Goal: Information Seeking & Learning: Check status

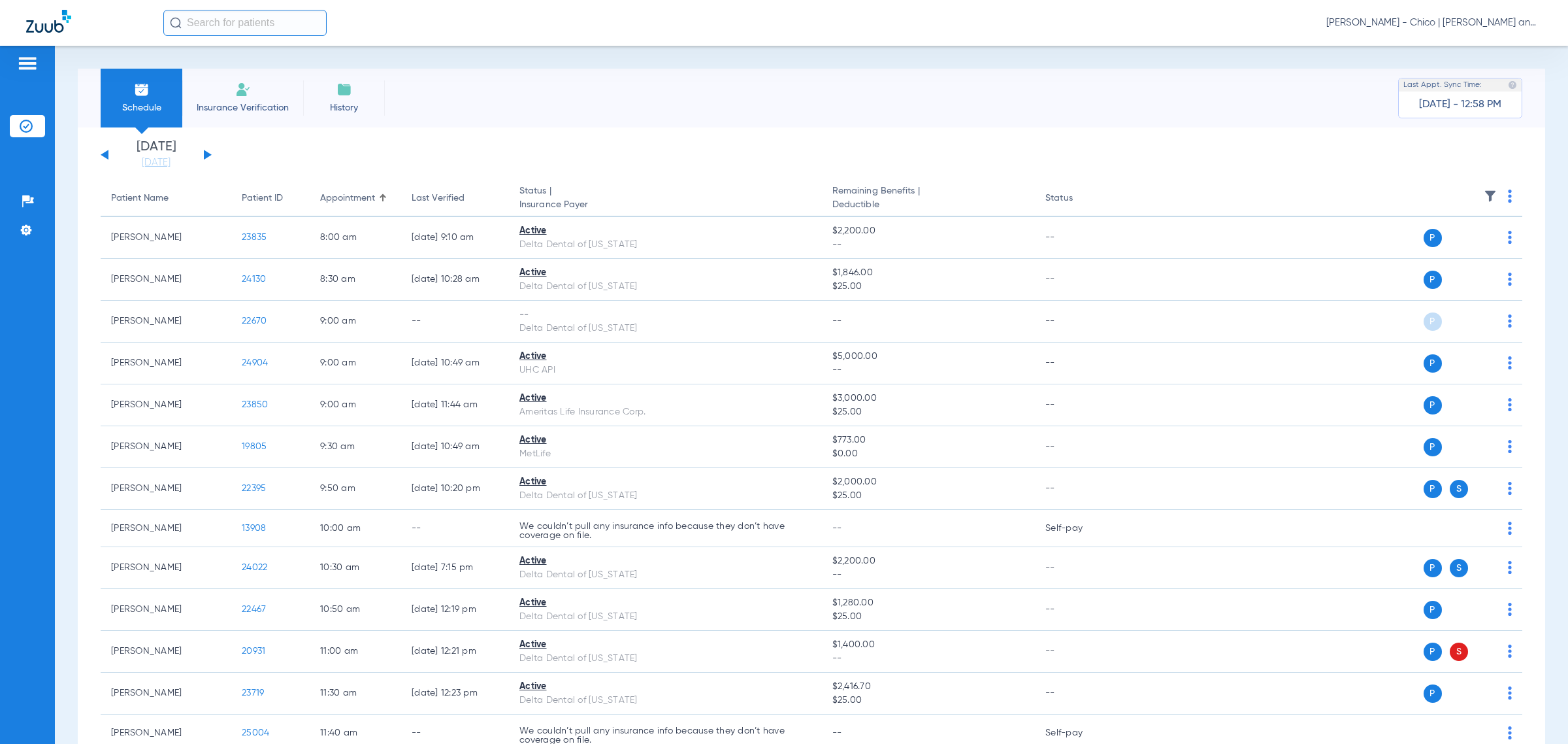
click at [233, 89] on li "Insurance Verification" at bounding box center [243, 97] width 121 height 59
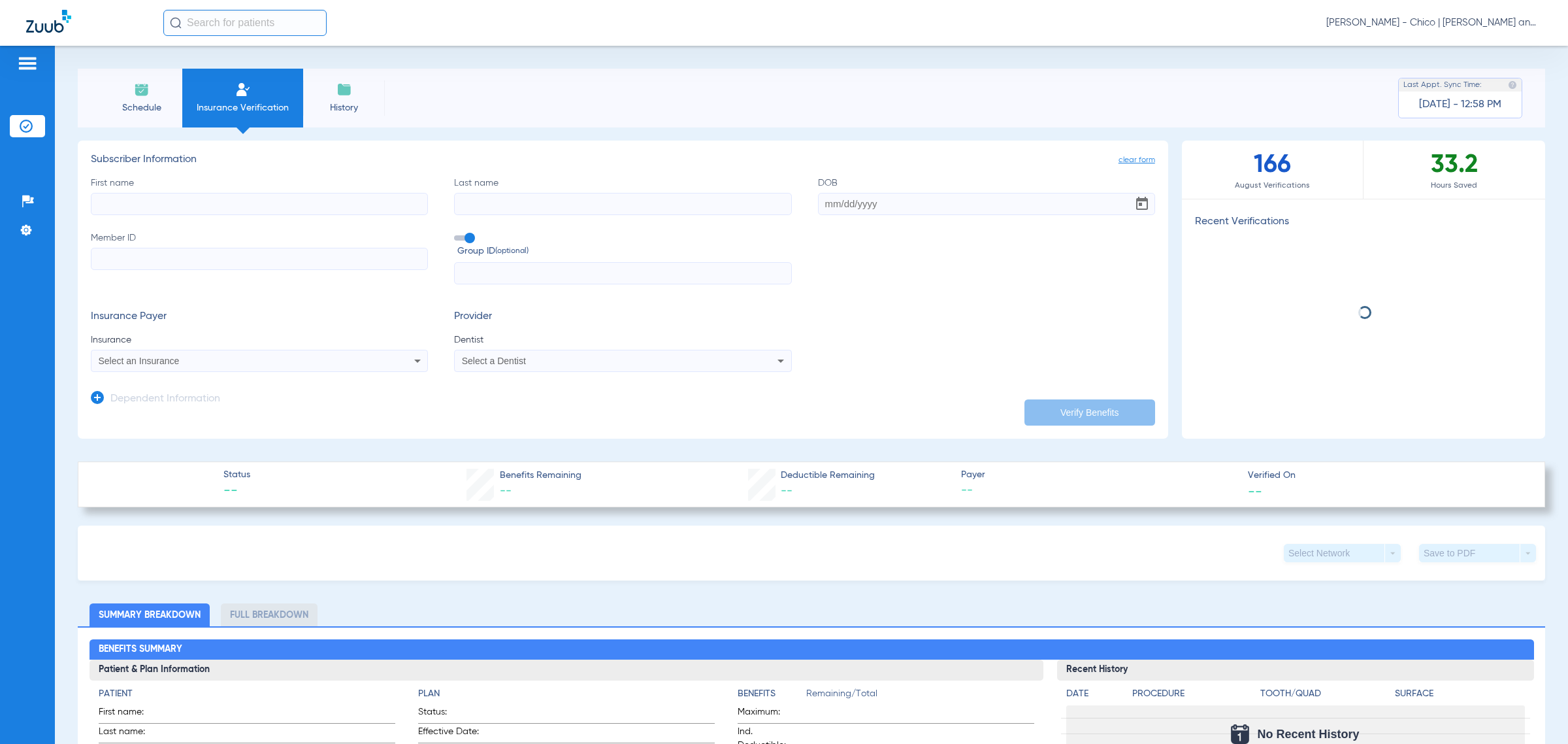
click at [222, 26] on input "text" at bounding box center [245, 22] width 164 height 26
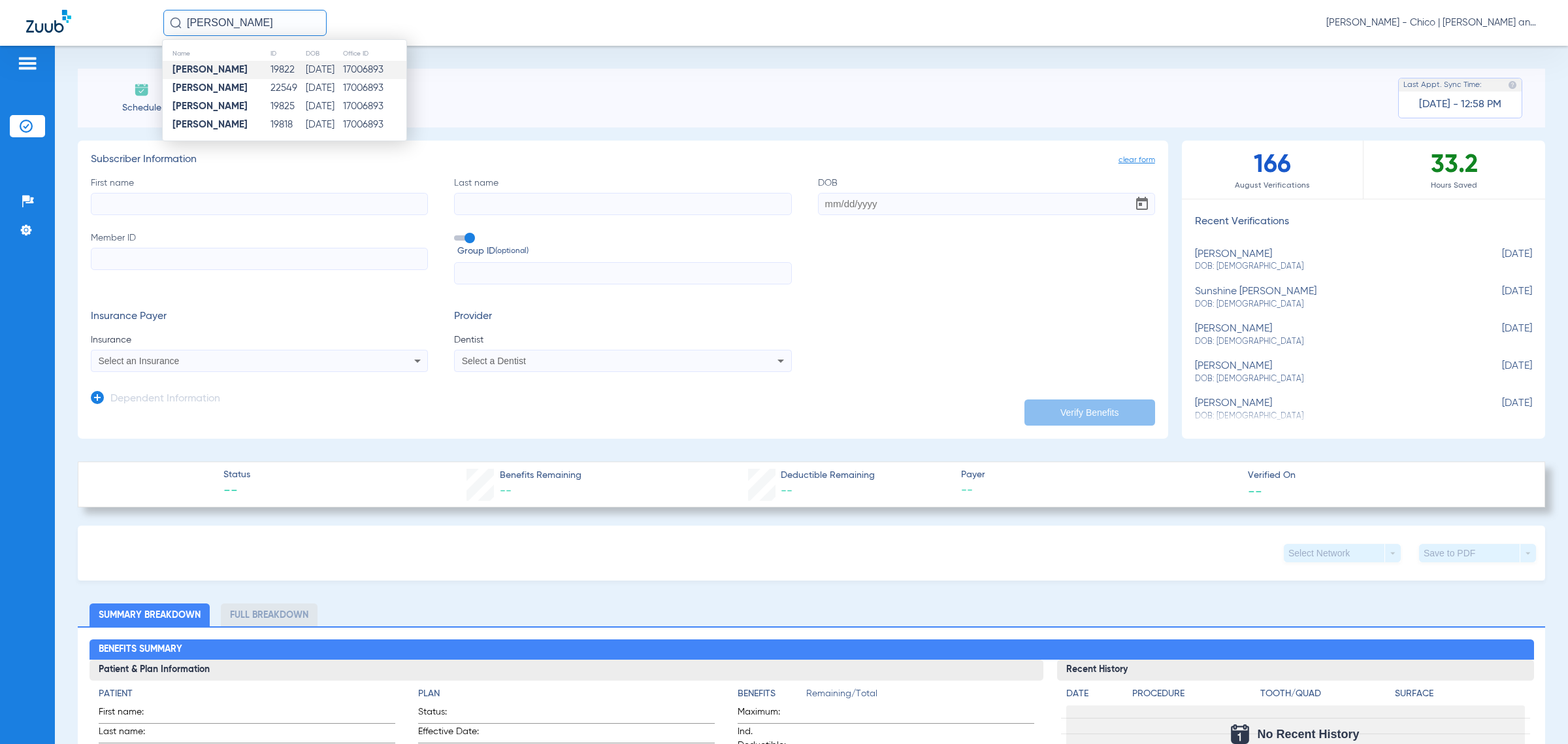
type input "[PERSON_NAME]"
click at [314, 68] on td "[DATE]" at bounding box center [324, 70] width 38 height 18
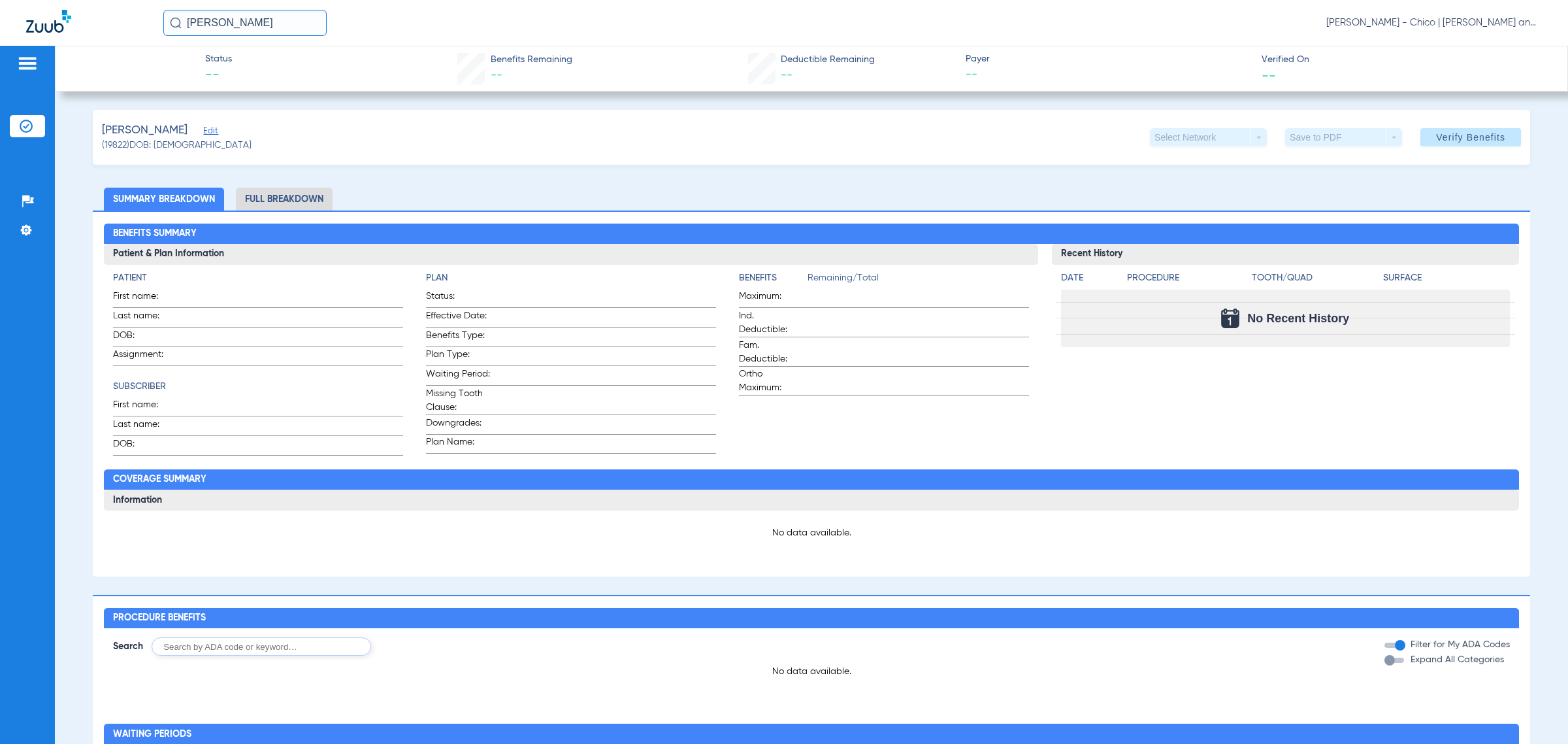
click at [258, 22] on input "[PERSON_NAME]" at bounding box center [245, 22] width 164 height 26
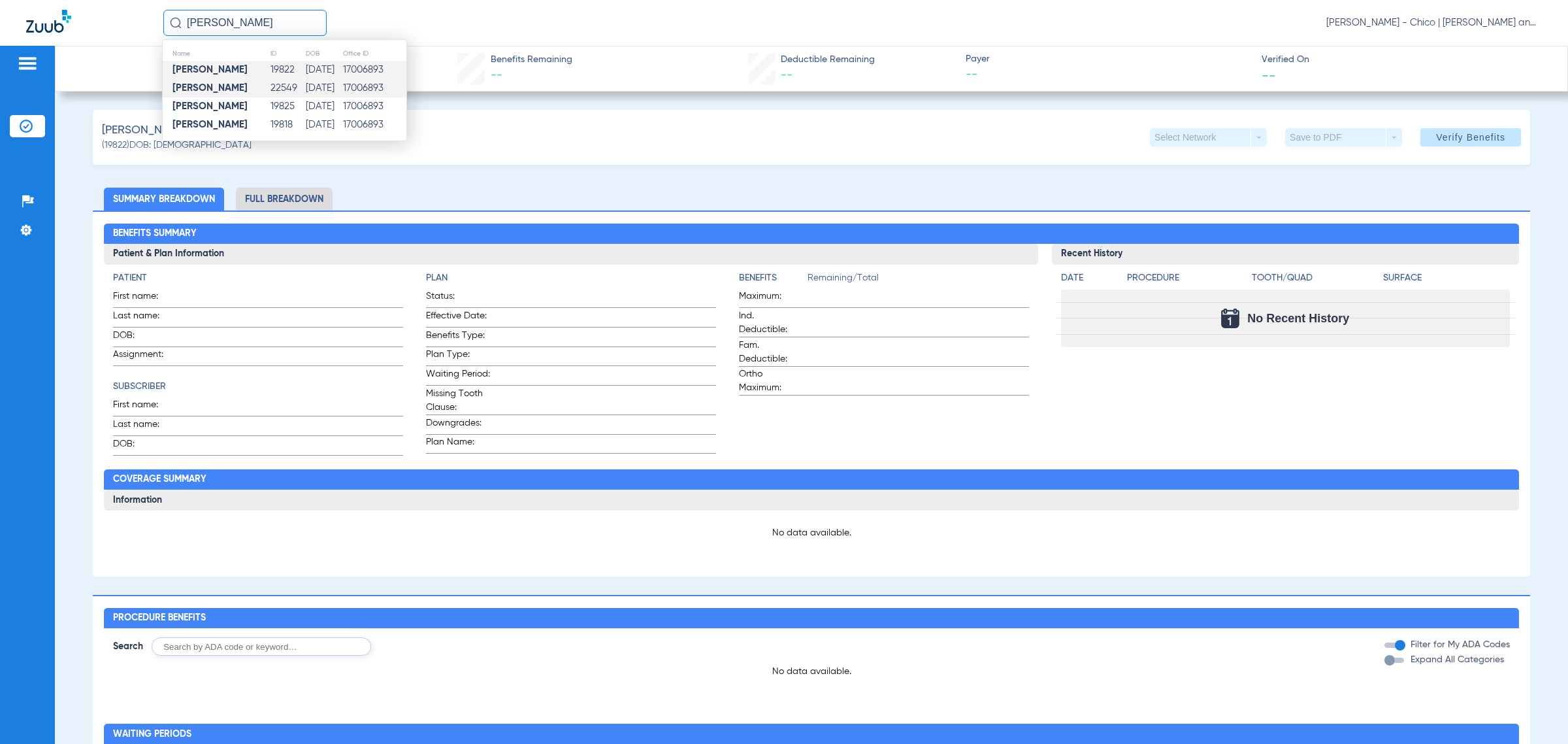
click at [270, 87] on td "22549" at bounding box center [287, 88] width 35 height 18
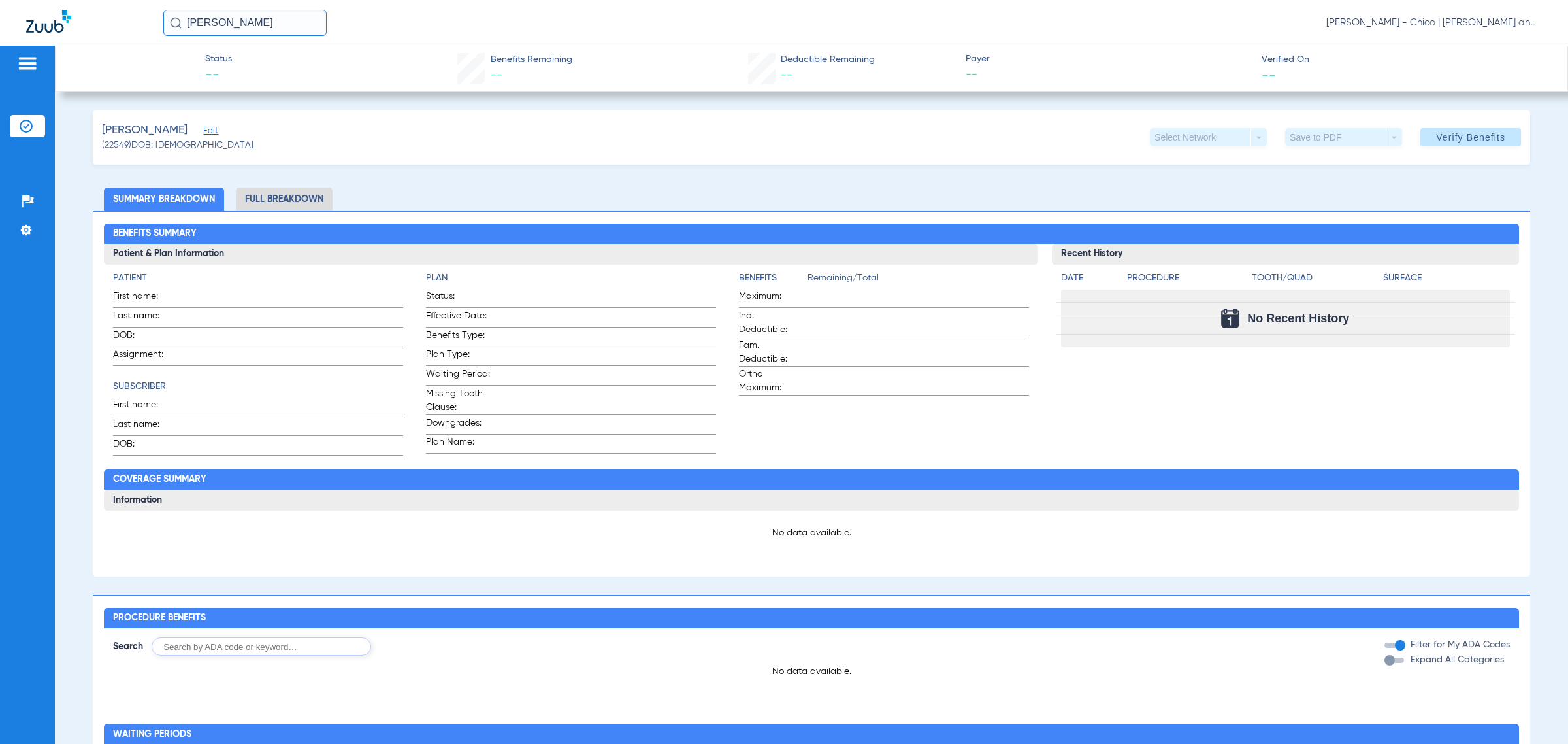
click at [281, 17] on input "[PERSON_NAME]" at bounding box center [245, 22] width 164 height 26
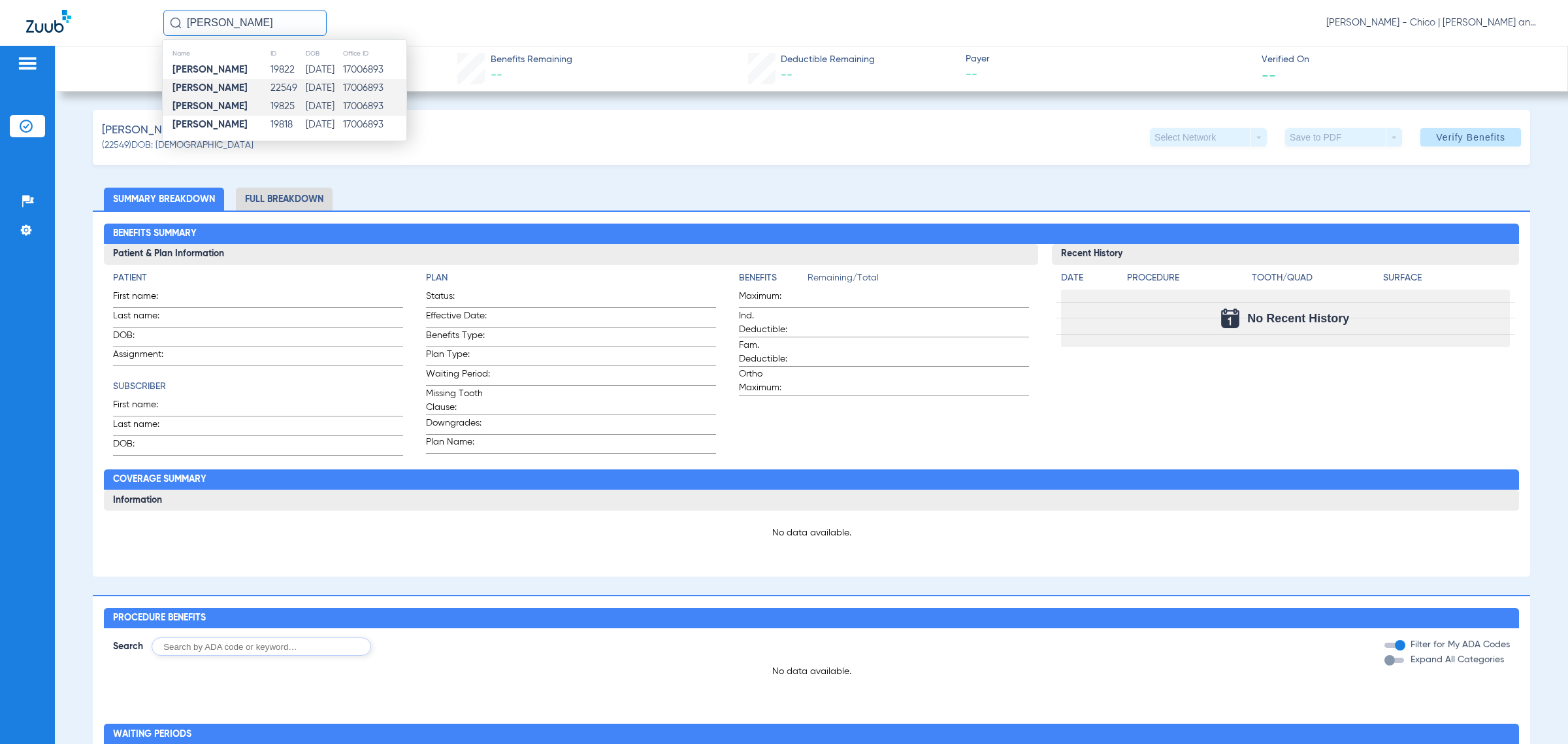
click at [276, 102] on td "19825" at bounding box center [287, 106] width 35 height 18
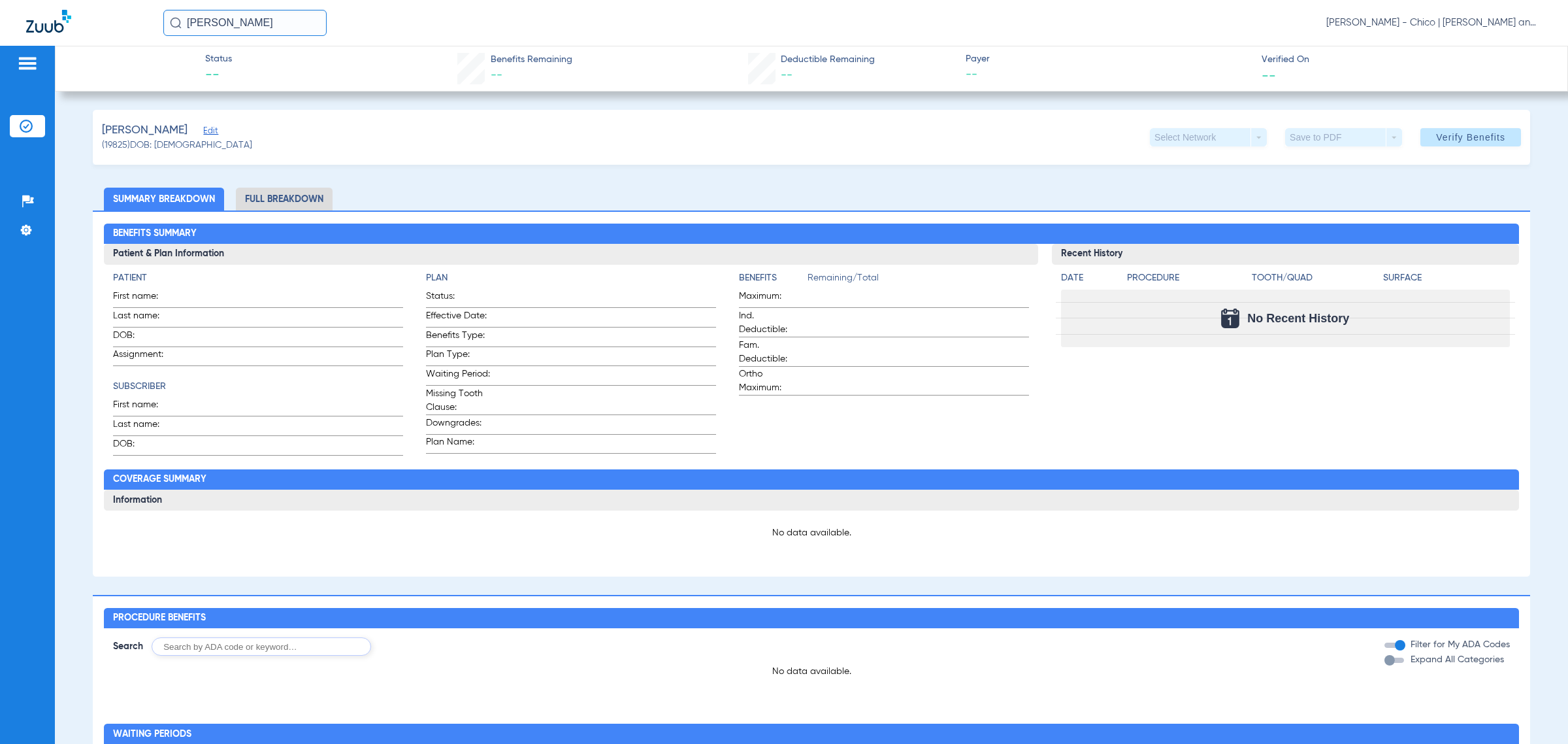
click at [286, 14] on input "[PERSON_NAME]" at bounding box center [245, 22] width 164 height 26
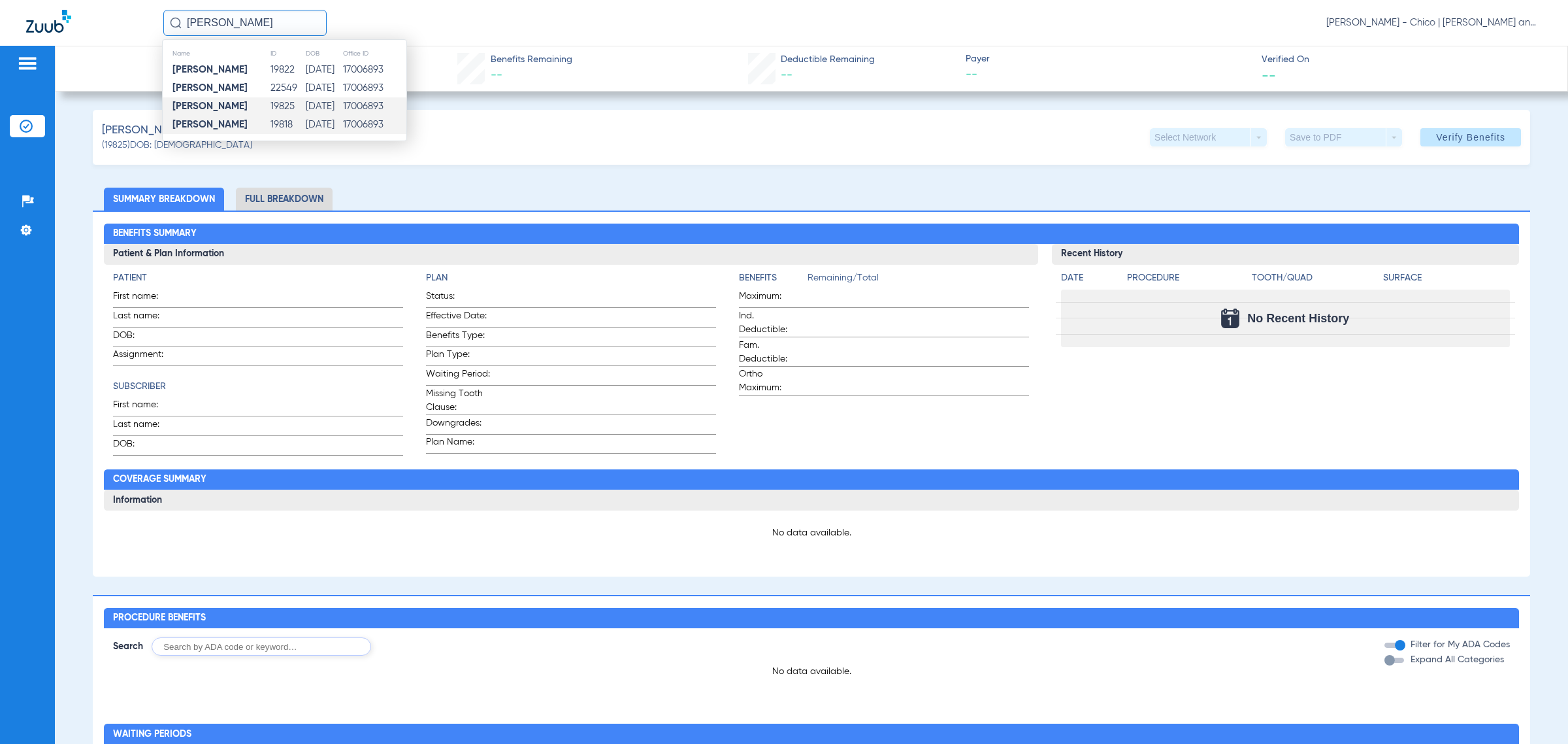
click at [278, 122] on td "19818" at bounding box center [287, 124] width 35 height 18
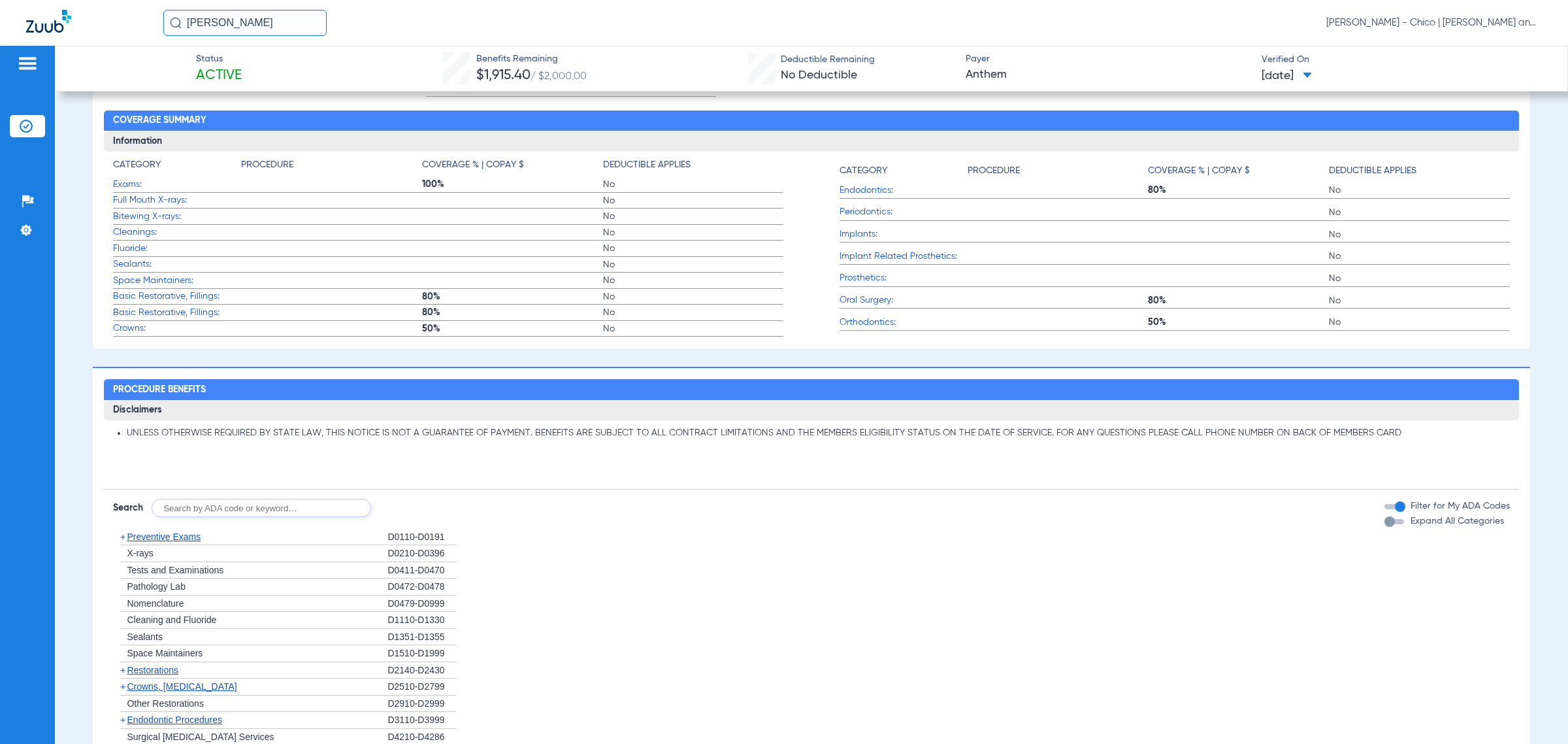
scroll to position [490, 0]
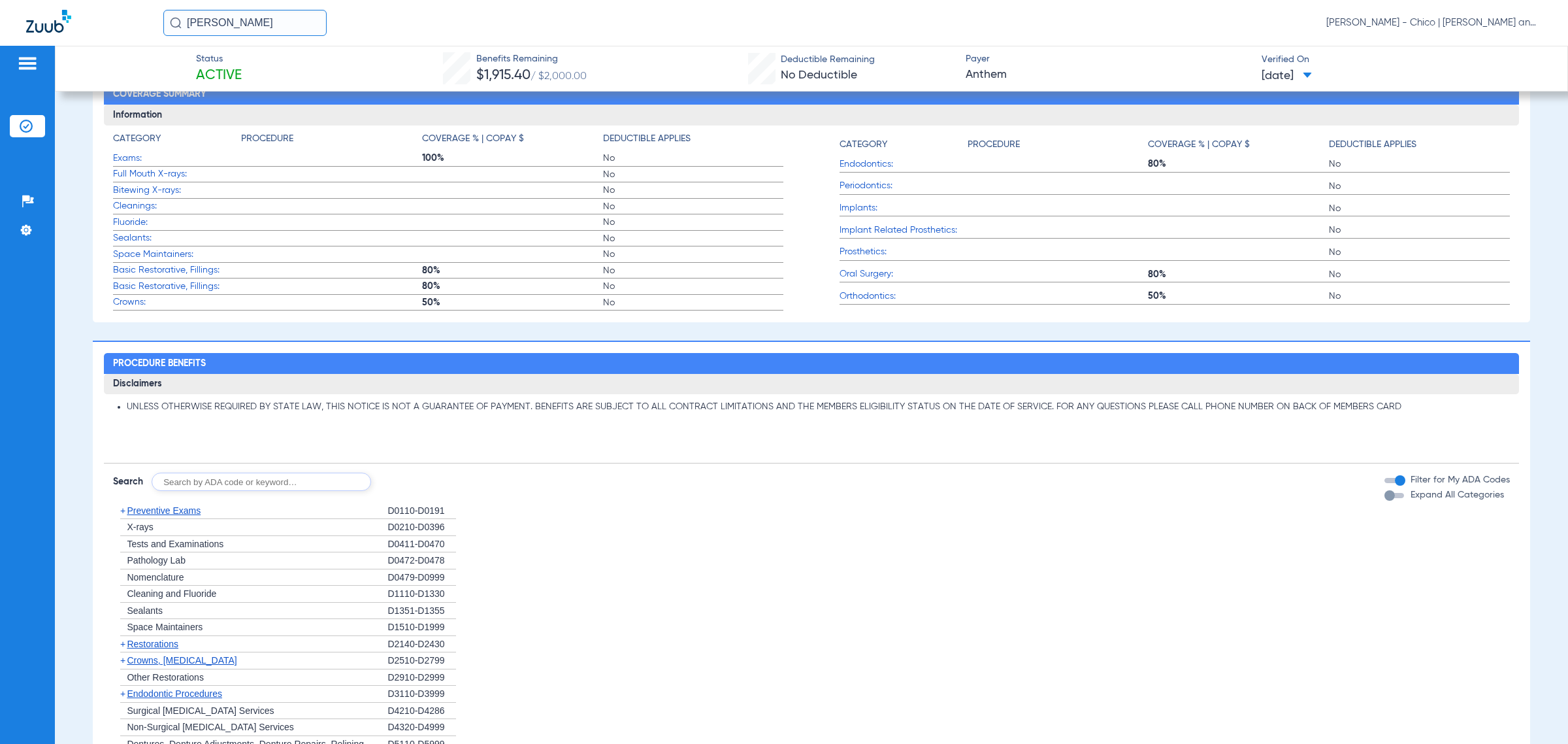
click at [256, 477] on input "text" at bounding box center [261, 482] width 220 height 18
type input "D4910"
click at [429, 478] on button "Search" at bounding box center [420, 482] width 51 height 18
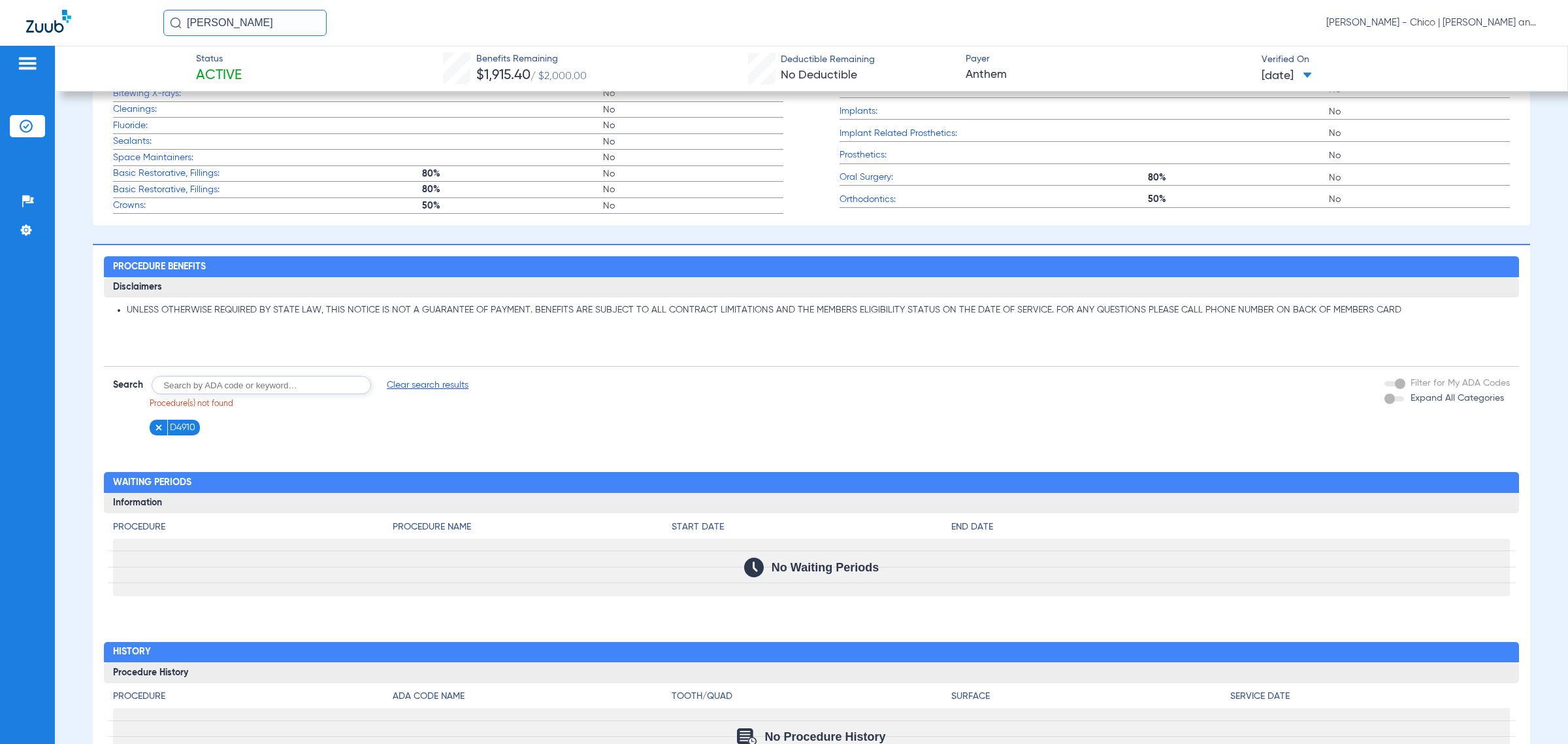
scroll to position [394, 0]
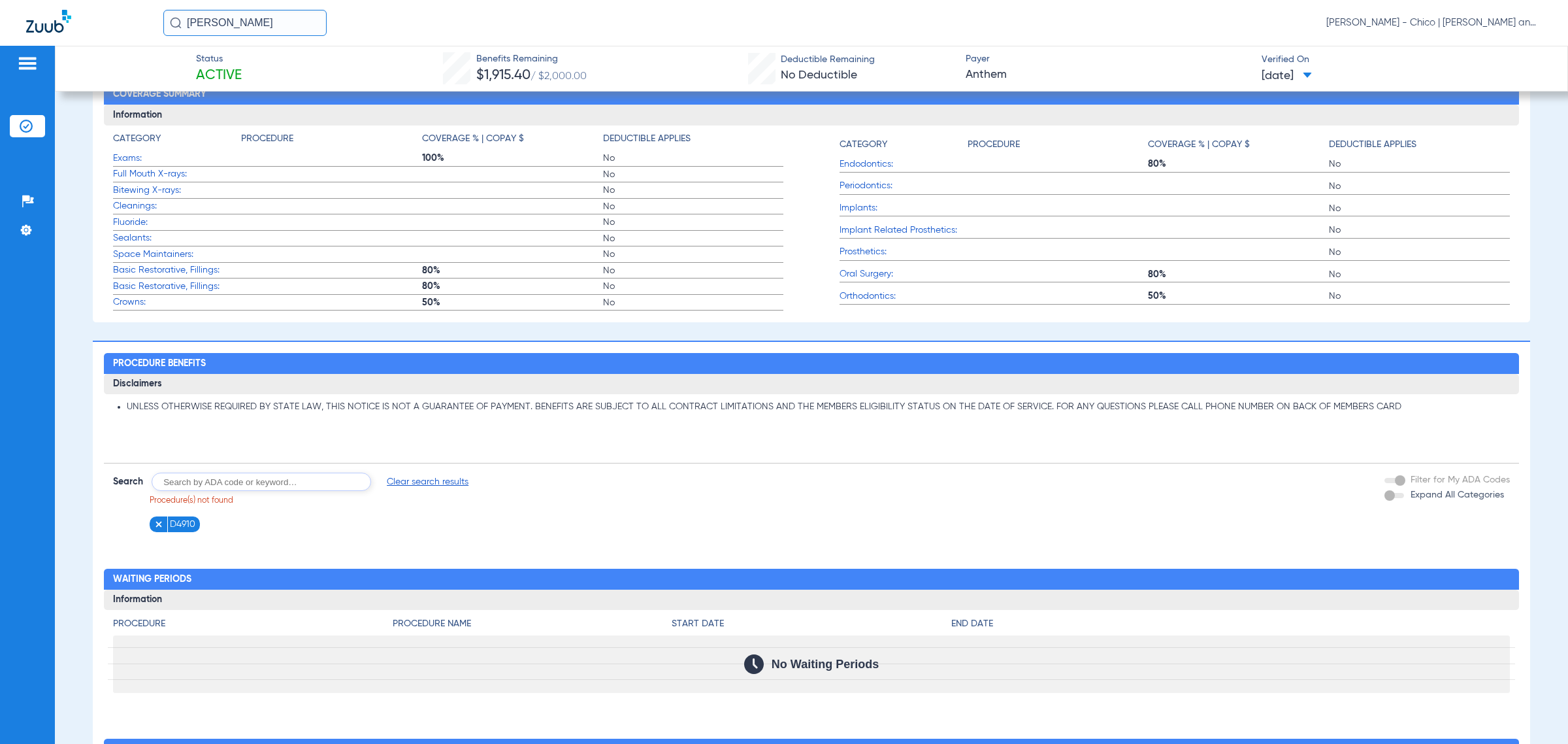
click at [154, 524] on img at bounding box center [159, 524] width 9 height 9
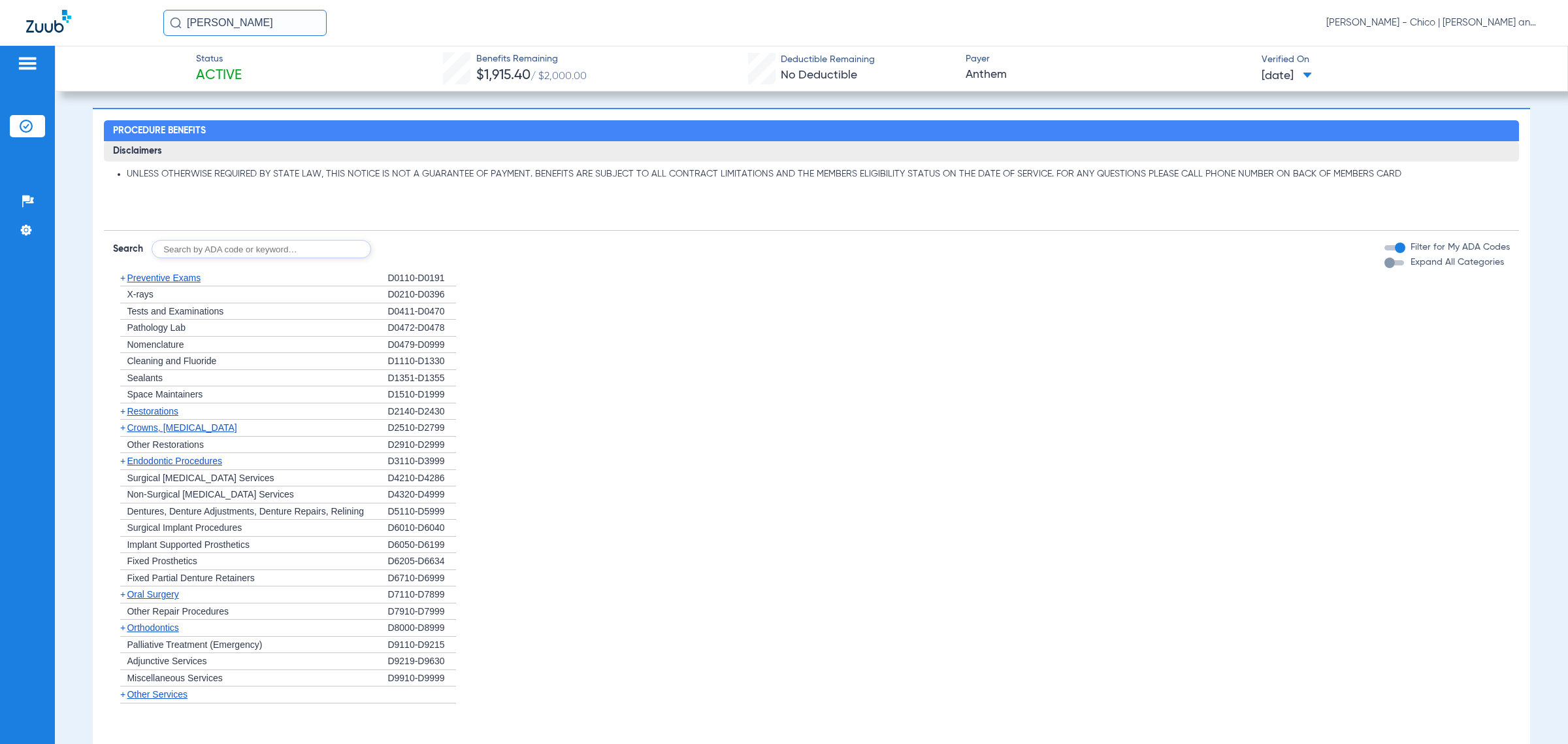
scroll to position [735, 0]
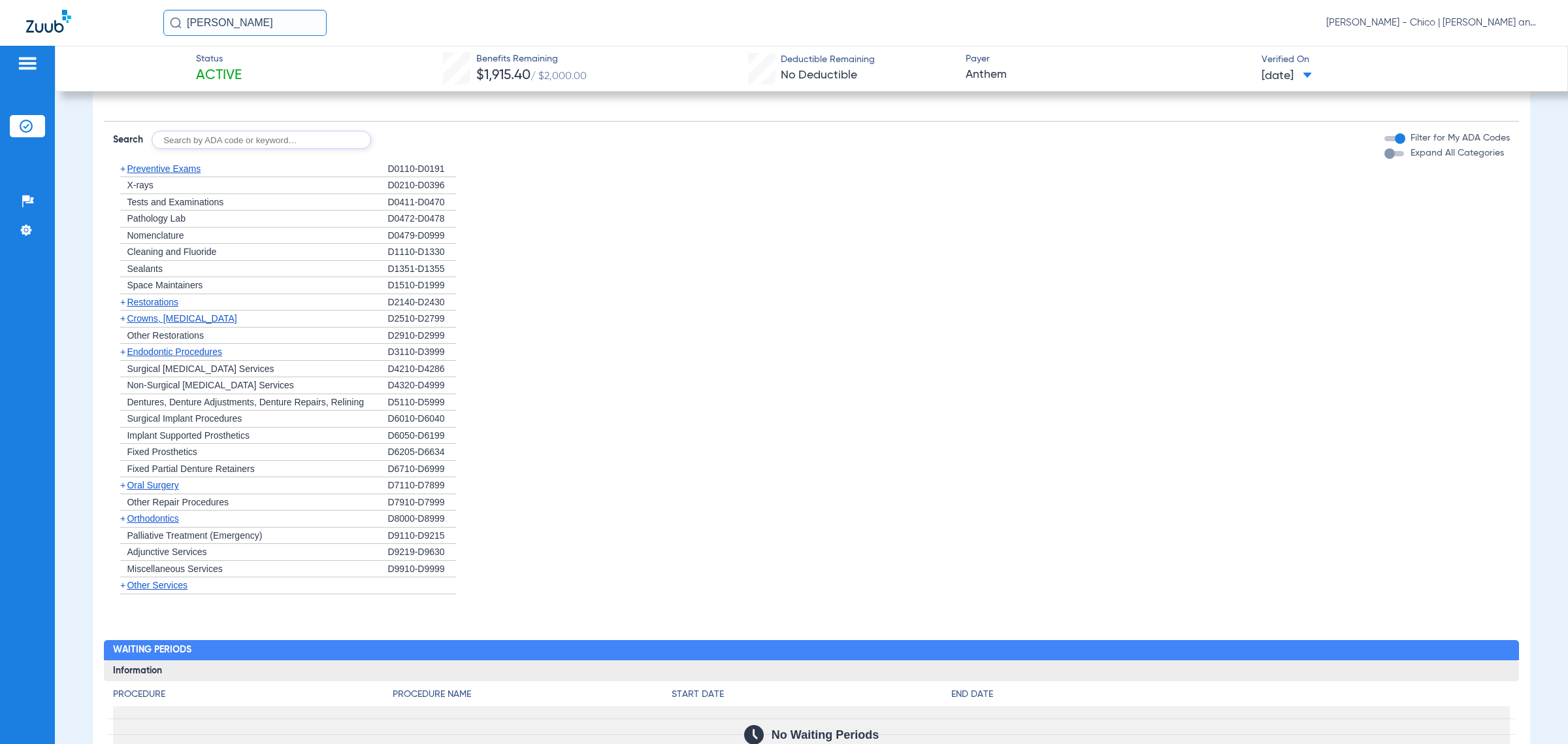
click at [243, 384] on span "Non-Surgical [MEDICAL_DATA] Services" at bounding box center [210, 384] width 166 height 10
click at [237, 388] on span "Non-Surgical [MEDICAL_DATA] Services" at bounding box center [210, 384] width 166 height 10
click at [197, 394] on div "+ Non-Surgical [MEDICAL_DATA] Services" at bounding box center [250, 386] width 275 height 17
drag, startPoint x: 118, startPoint y: 383, endPoint x: 214, endPoint y: 373, distance: 96.5
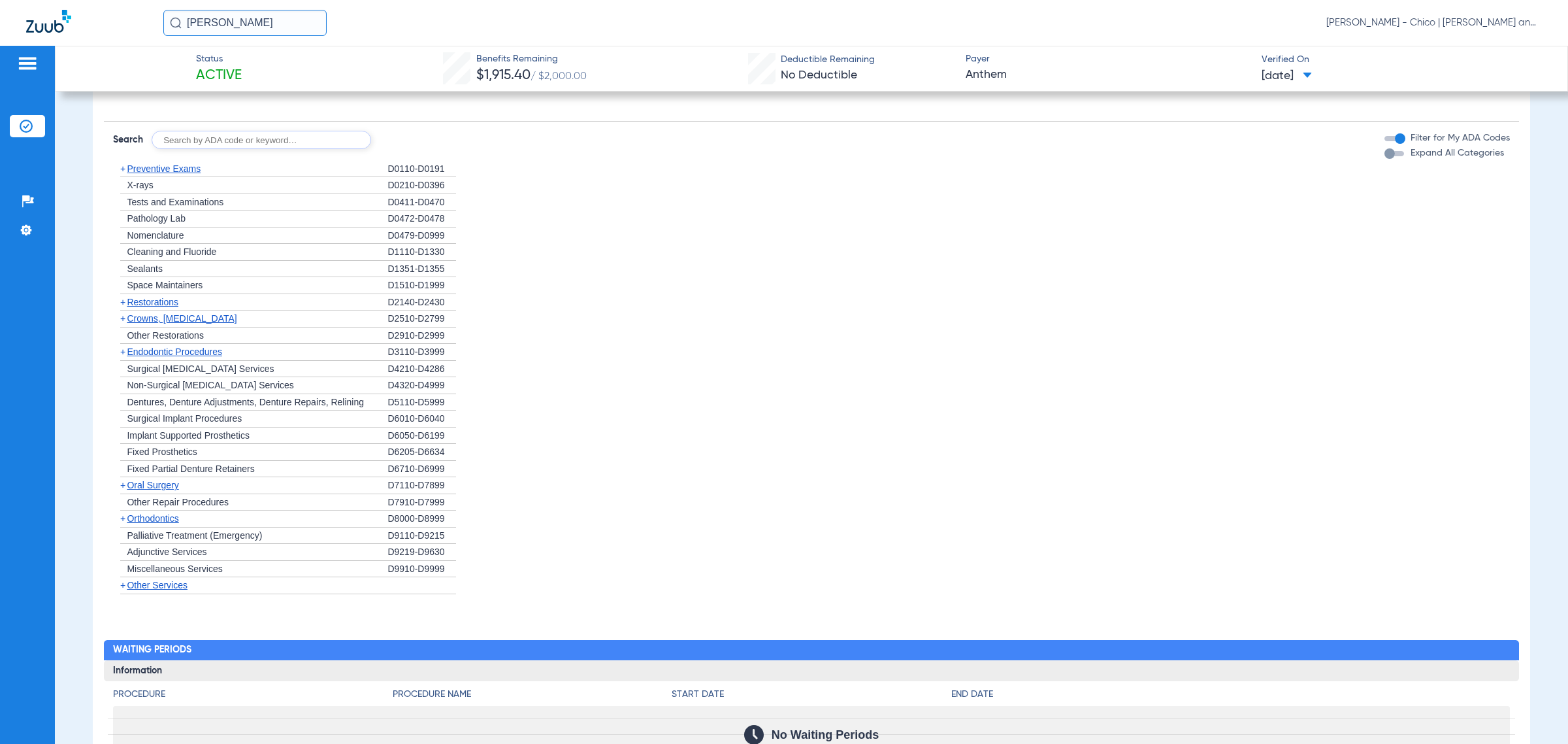
click at [214, 373] on app-category-list "+ Preventive Exams D0110-D0191 + X-rays D0210-D0396 + Tests and Examinations D0…" at bounding box center [811, 377] width 1415 height 434
click at [195, 393] on div "+ Non-Surgical [MEDICAL_DATA] Services" at bounding box center [250, 386] width 275 height 17
click at [191, 402] on span "Dentures, Denture Adjustments, Denture Repairs, Relining" at bounding box center [245, 402] width 237 height 10
click at [191, 406] on span "Dentures, Denture Adjustments, Denture Repairs, Relining" at bounding box center [245, 402] width 237 height 10
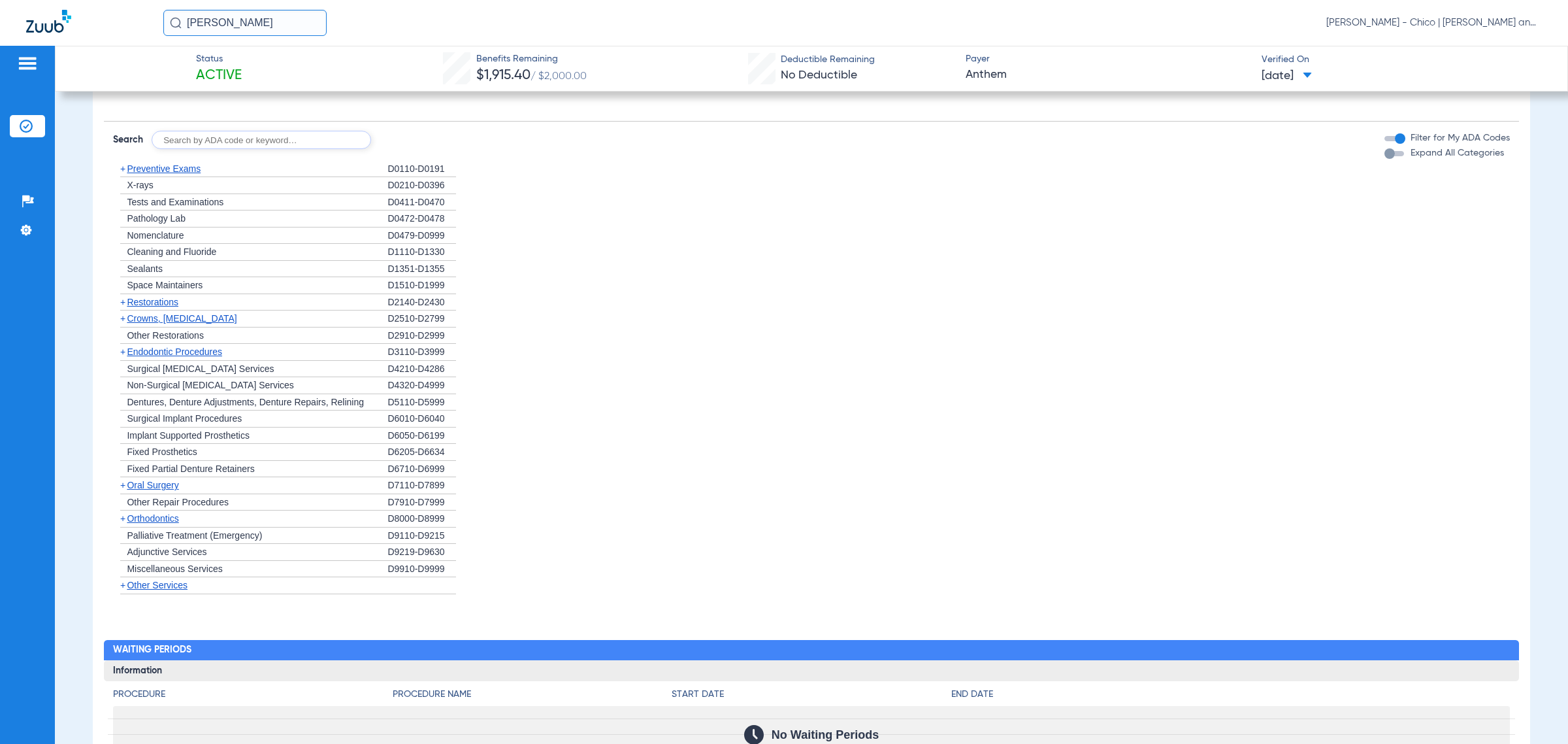
click at [191, 406] on span "Dentures, Denture Adjustments, Denture Repairs, Relining" at bounding box center [245, 402] width 237 height 10
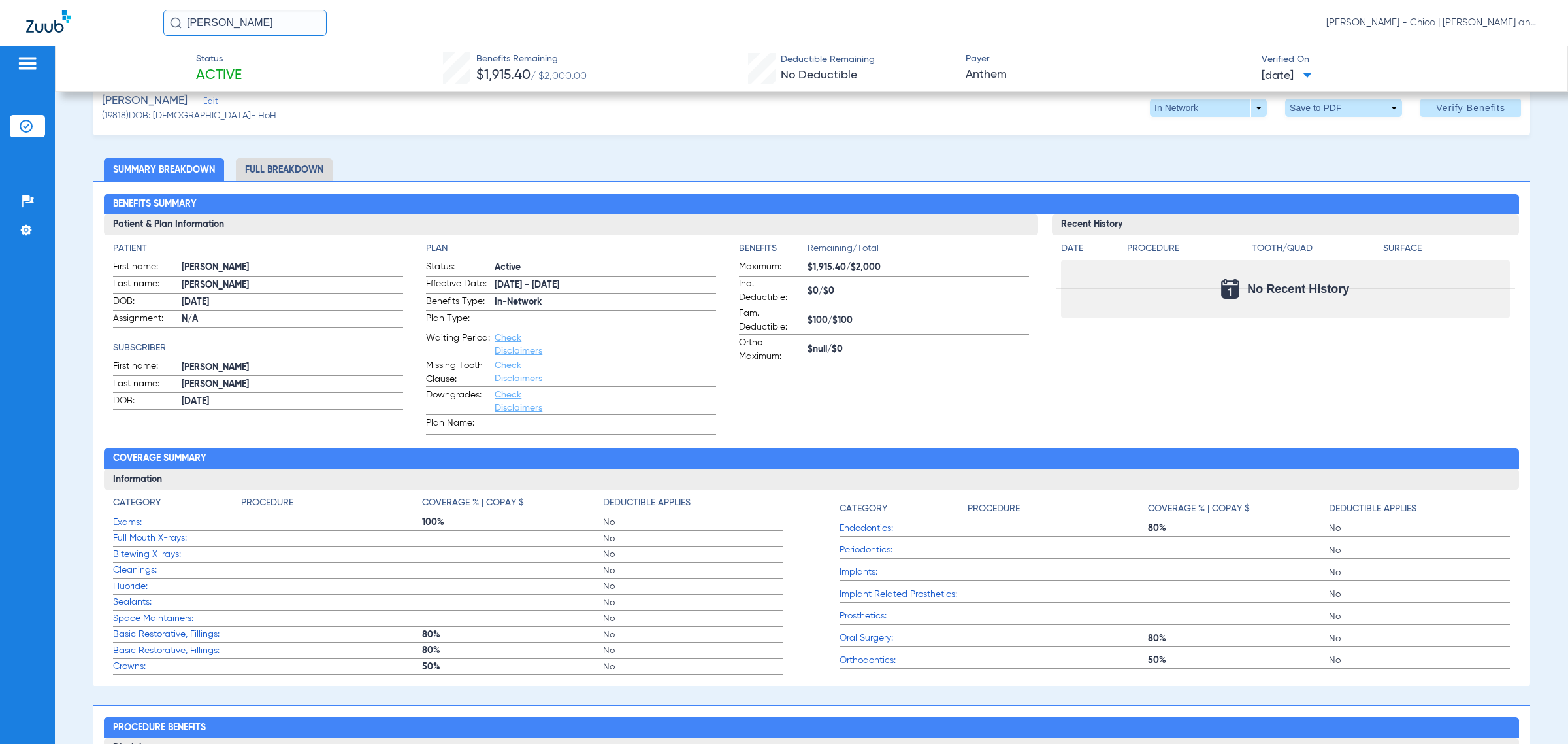
scroll to position [82, 0]
